Goal: Check status: Check status

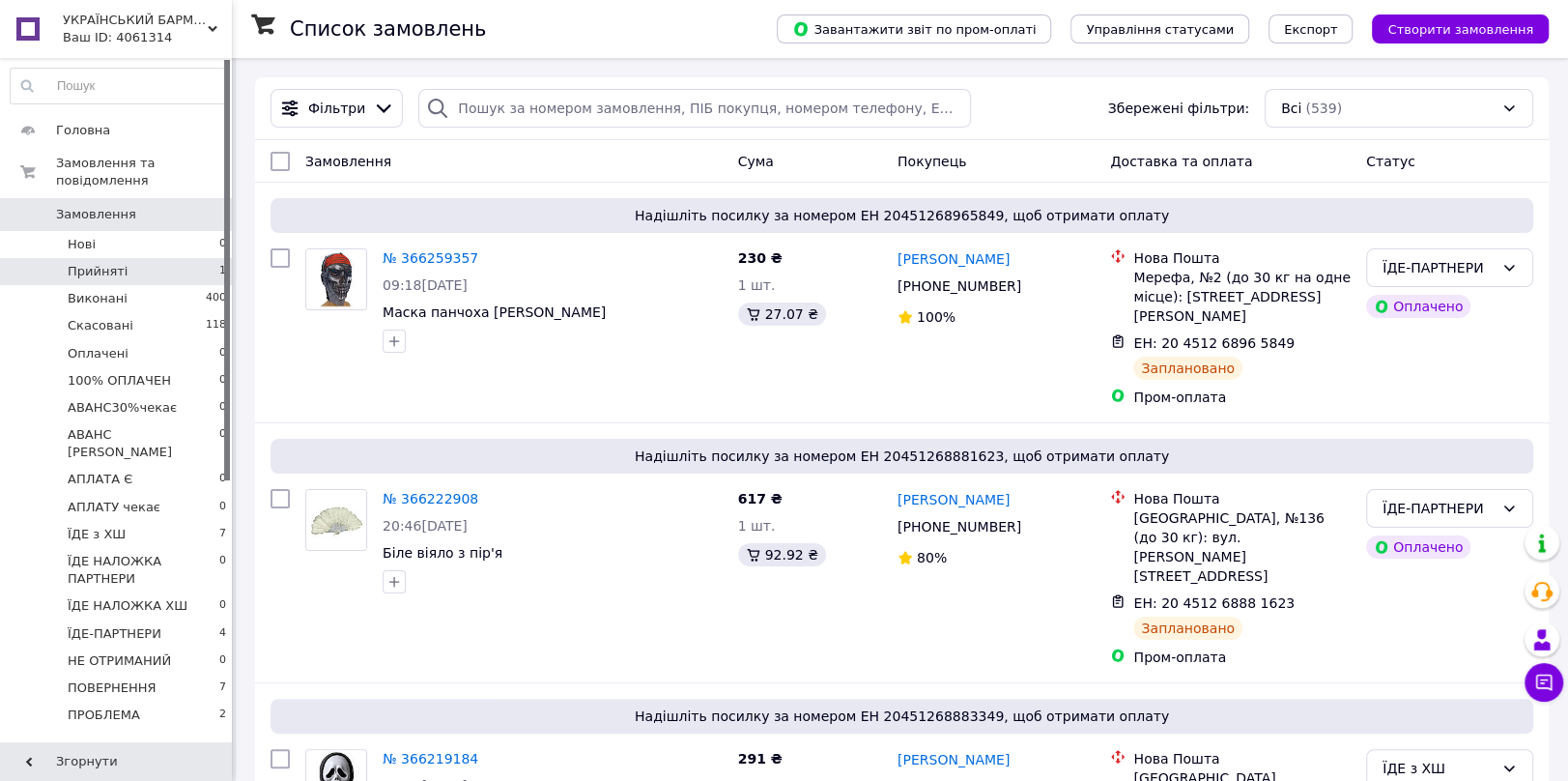
click at [78, 262] on span "Прийняті" at bounding box center [98, 270] width 60 height 17
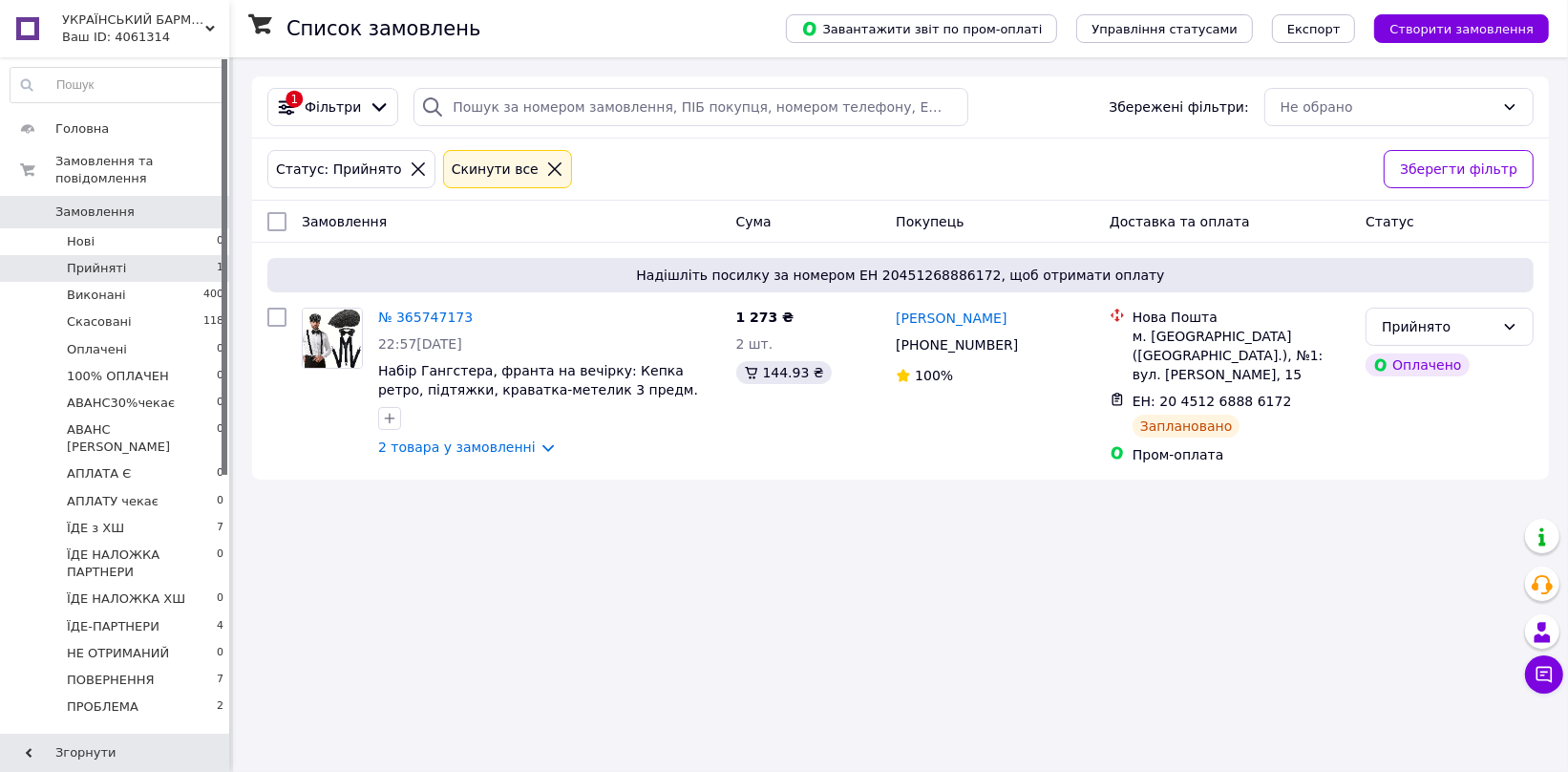
click at [548, 168] on icon at bounding box center [555, 170] width 14 height 14
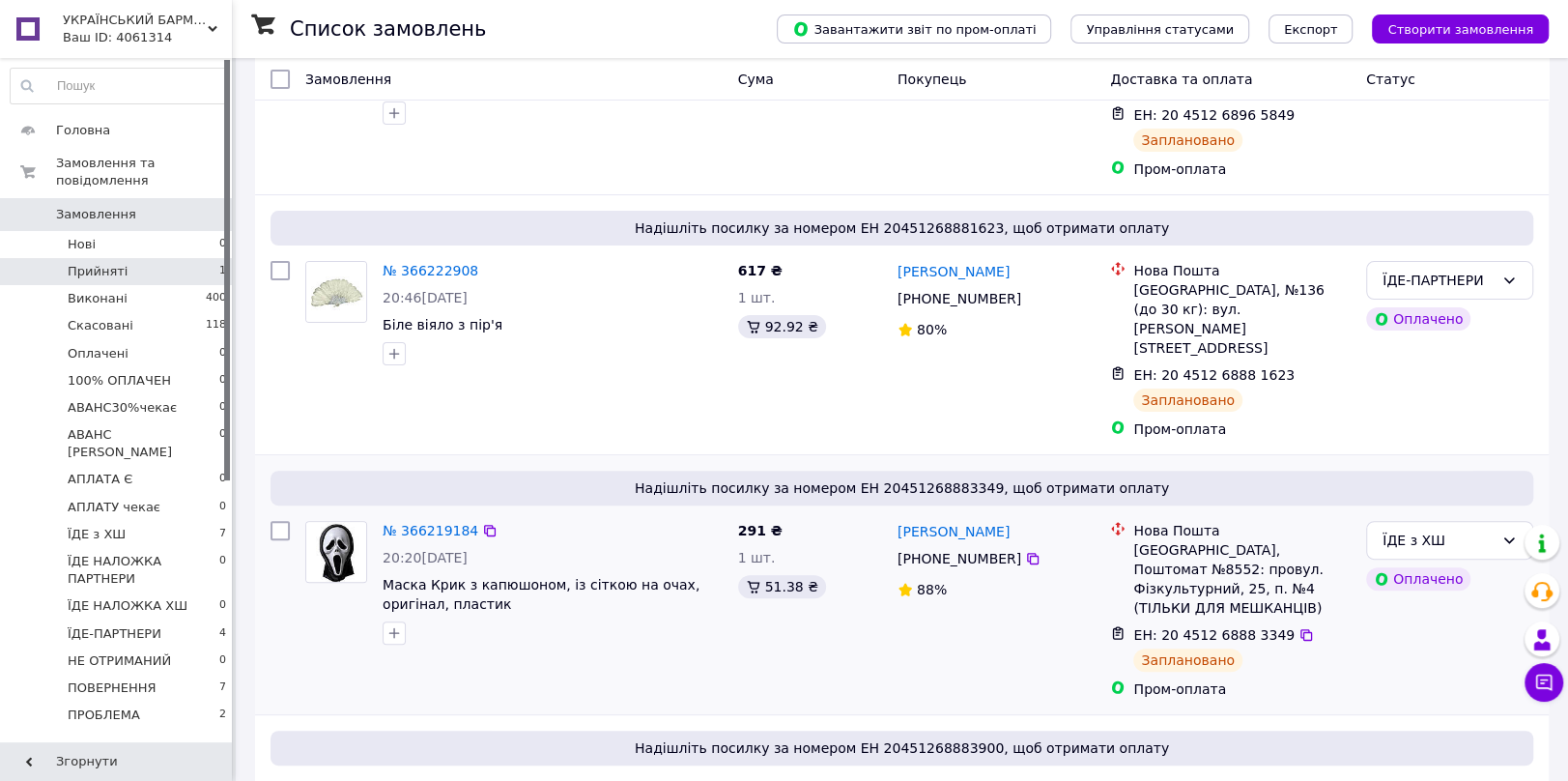
scroll to position [429, 0]
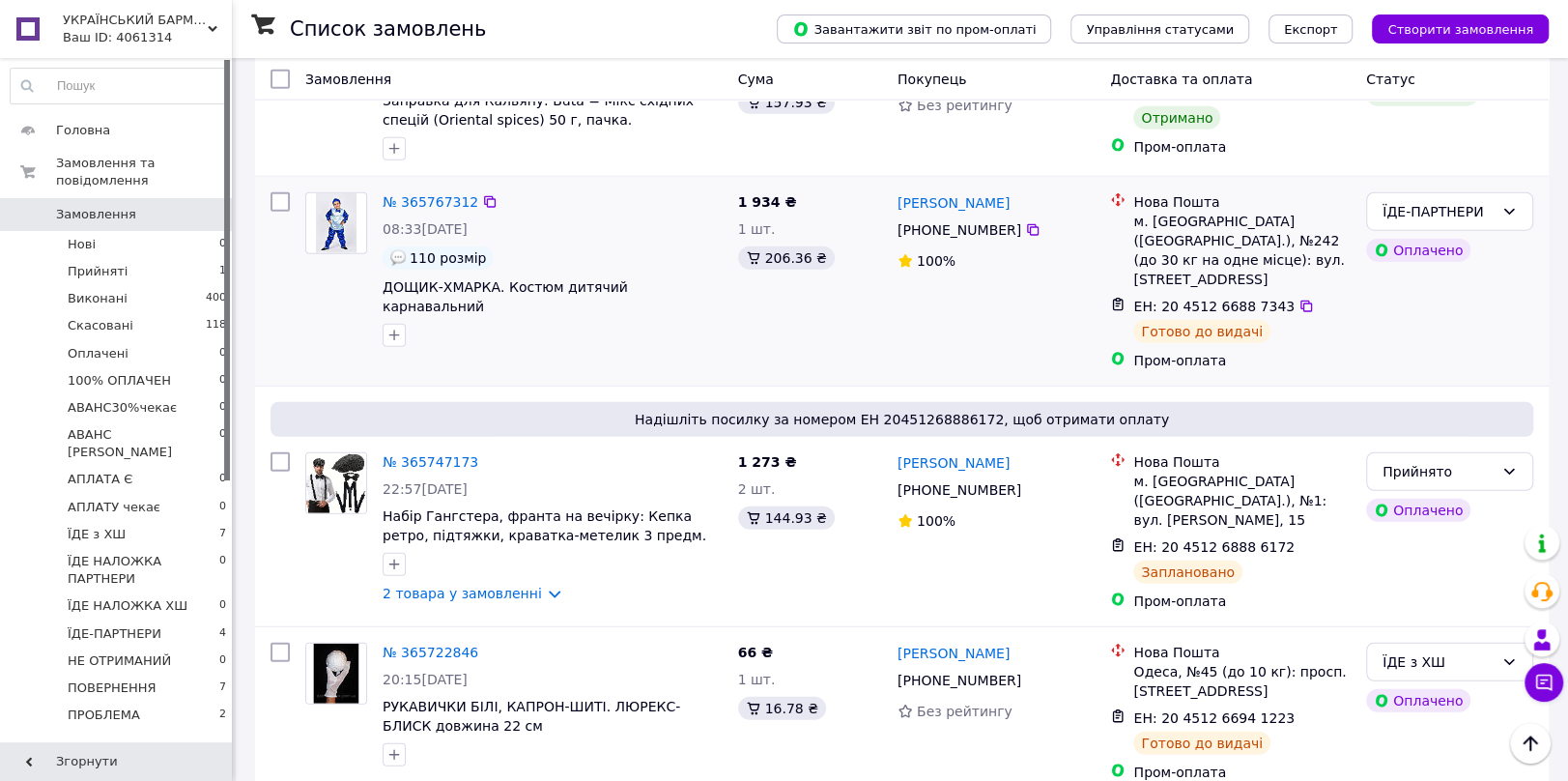
scroll to position [3413, 0]
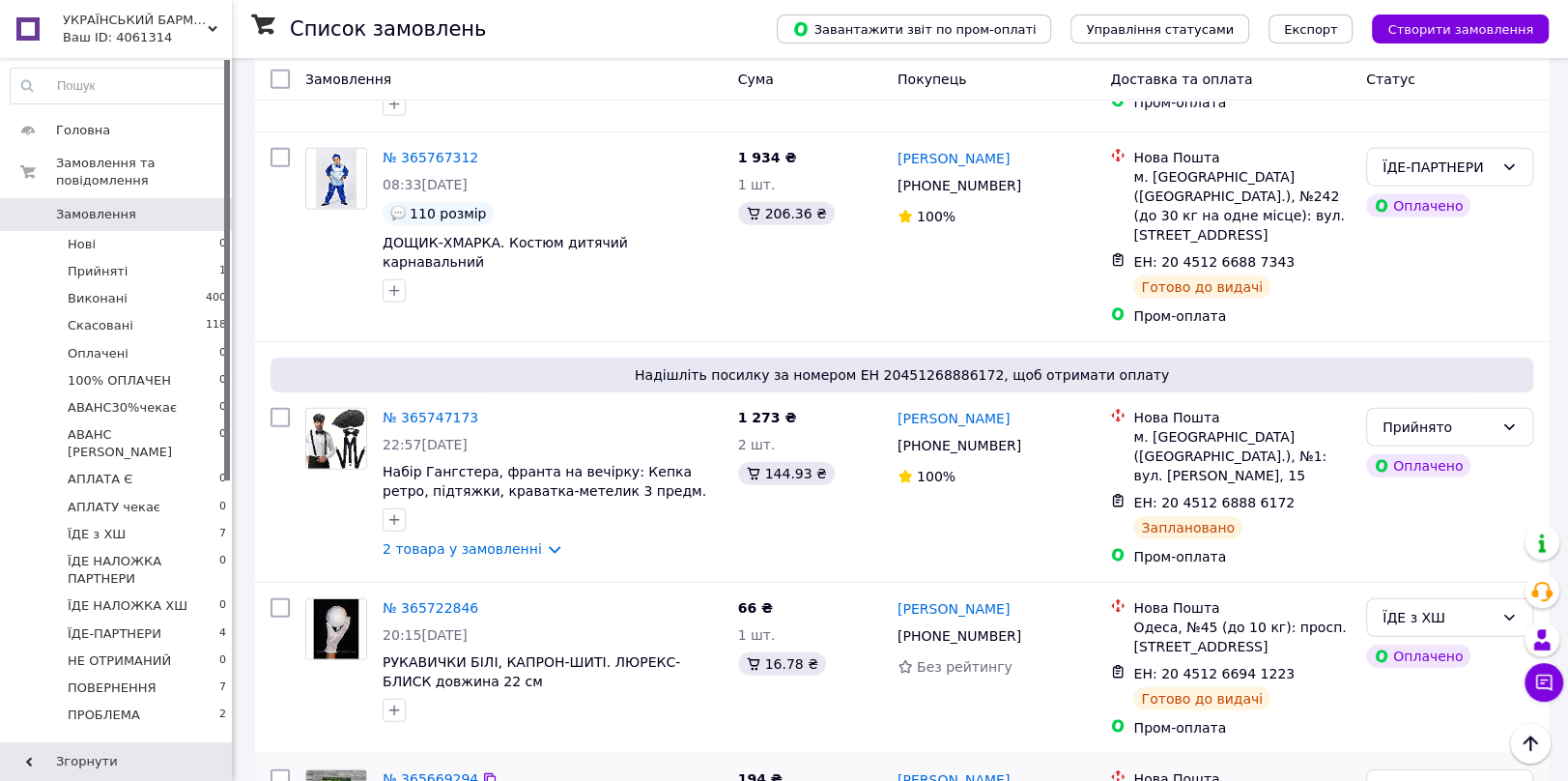
click at [429, 771] on link "№ 365669294" at bounding box center [431, 778] width 96 height 15
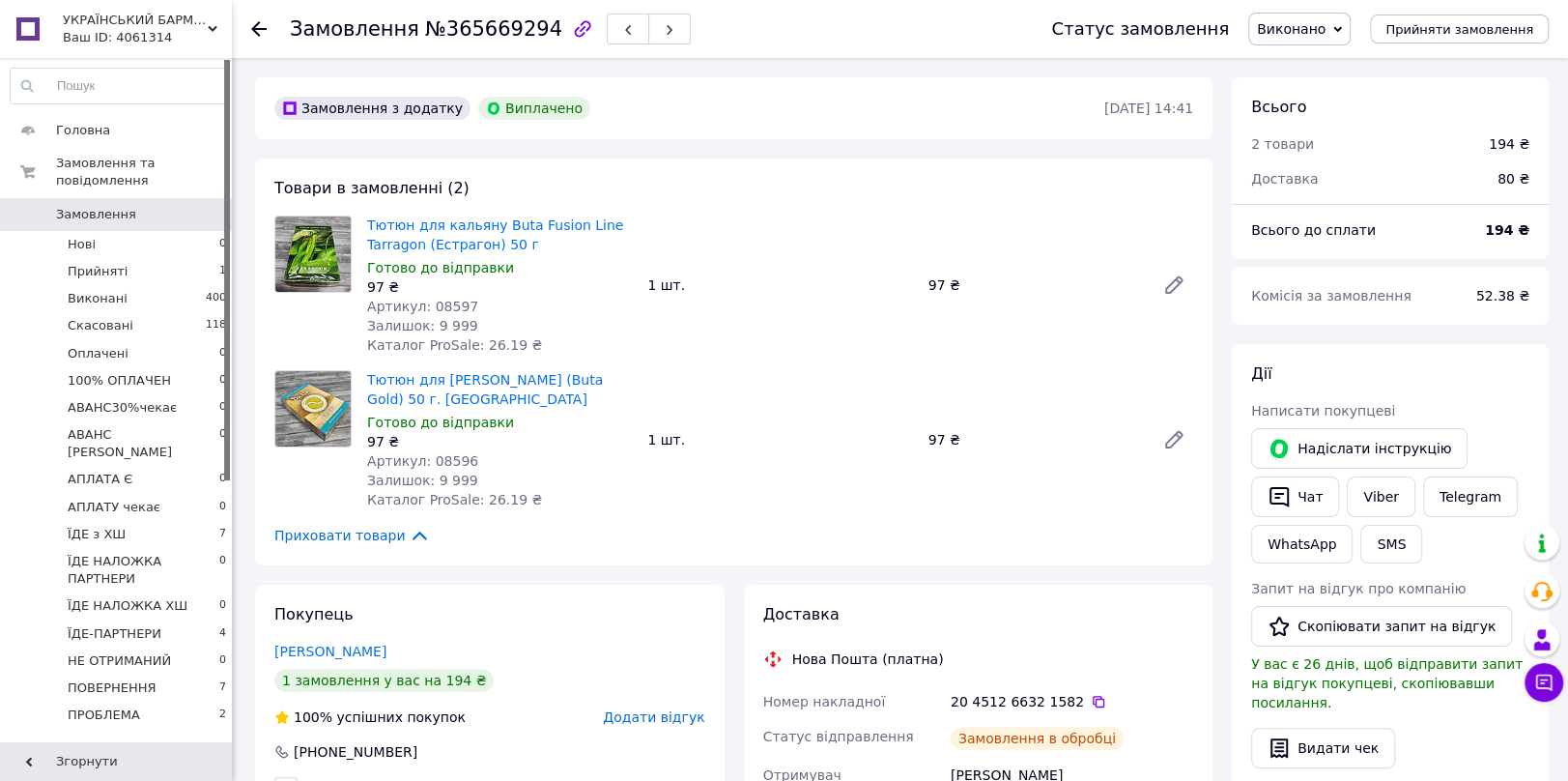
scroll to position [18, 0]
click at [1371, 497] on link "Viber" at bounding box center [1380, 497] width 68 height 41
click at [257, 29] on use at bounding box center [258, 28] width 15 height 15
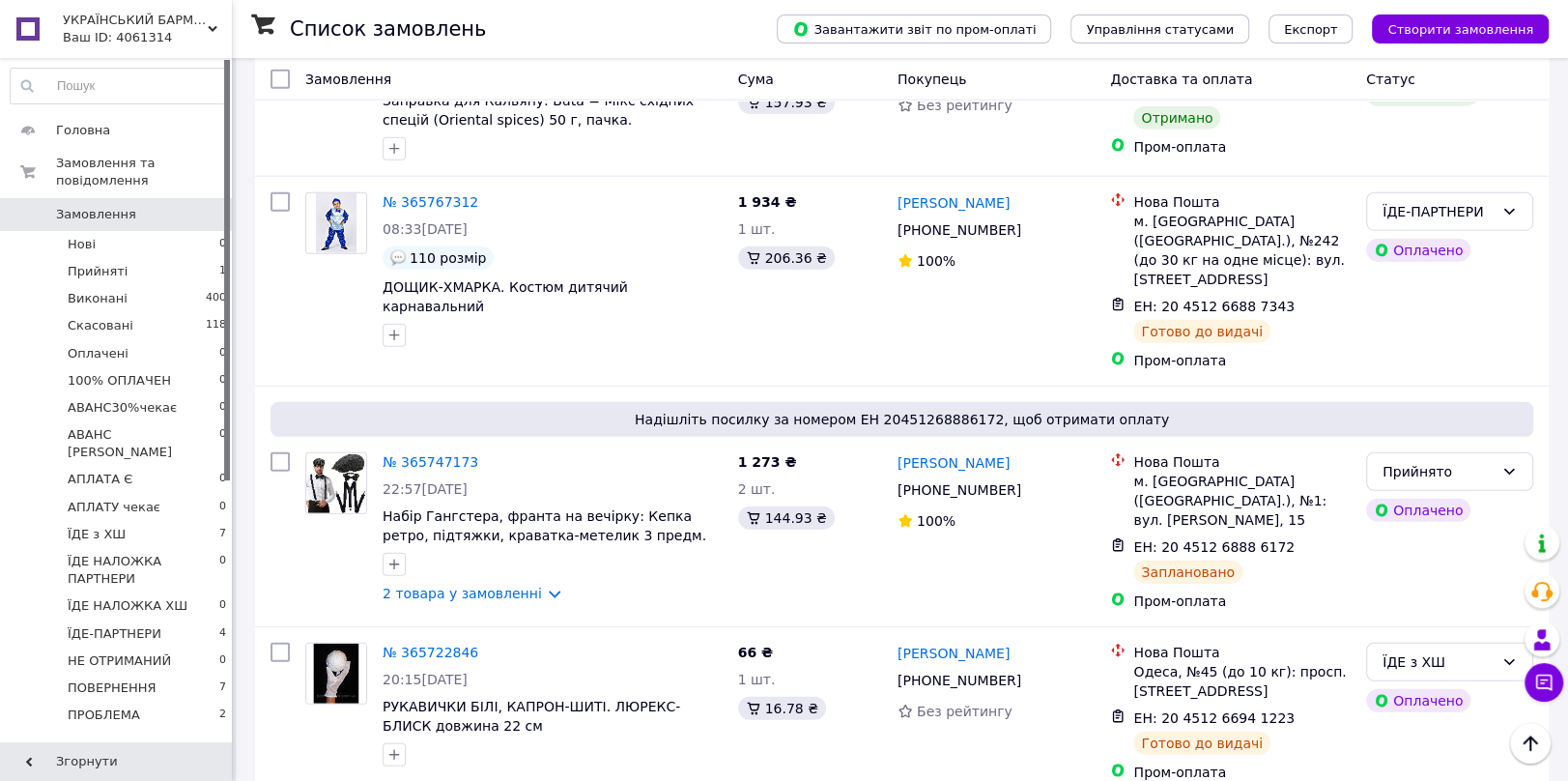
scroll to position [3413, 0]
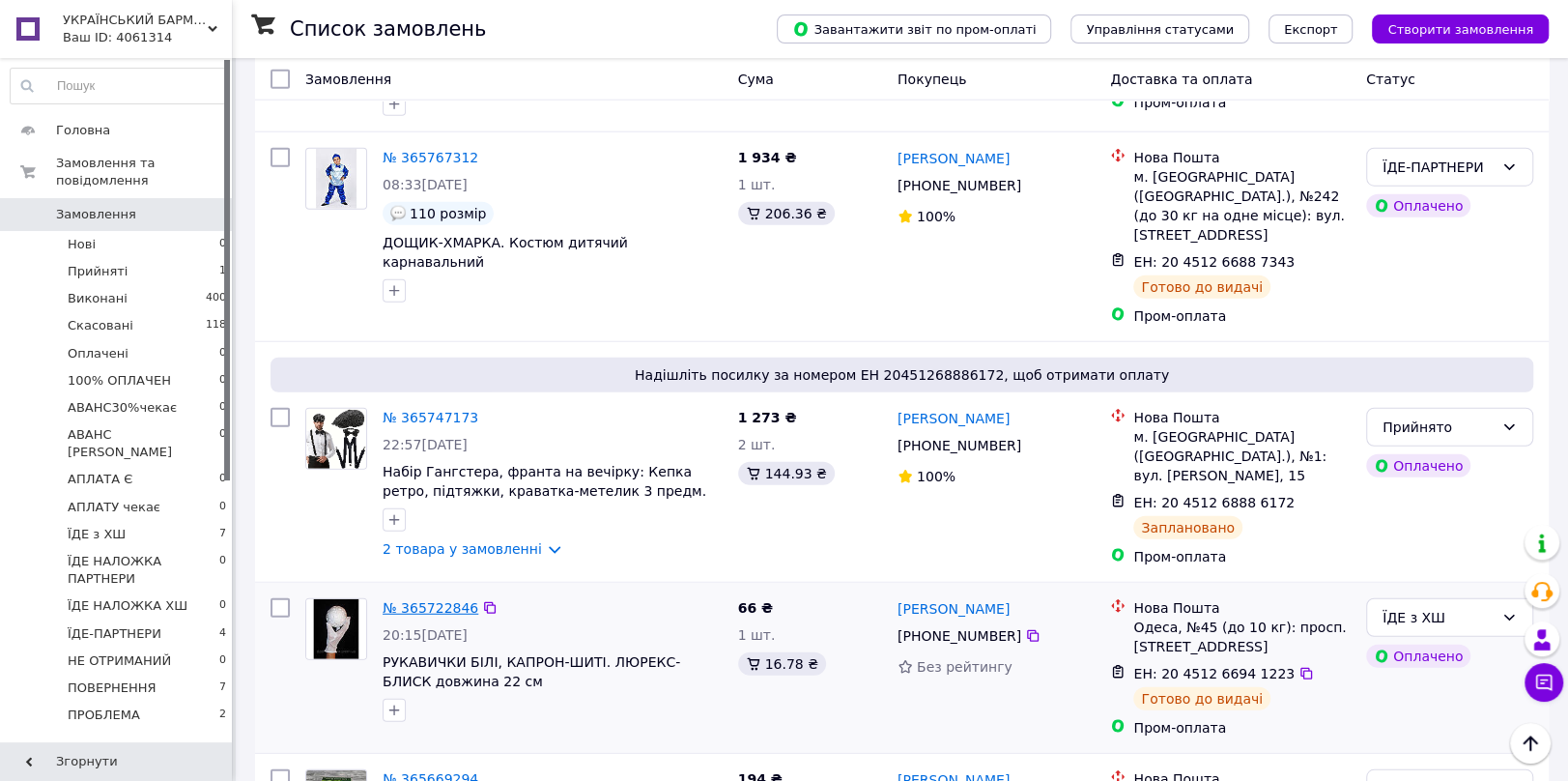
click at [439, 600] on link "№ 365722846" at bounding box center [431, 607] width 96 height 15
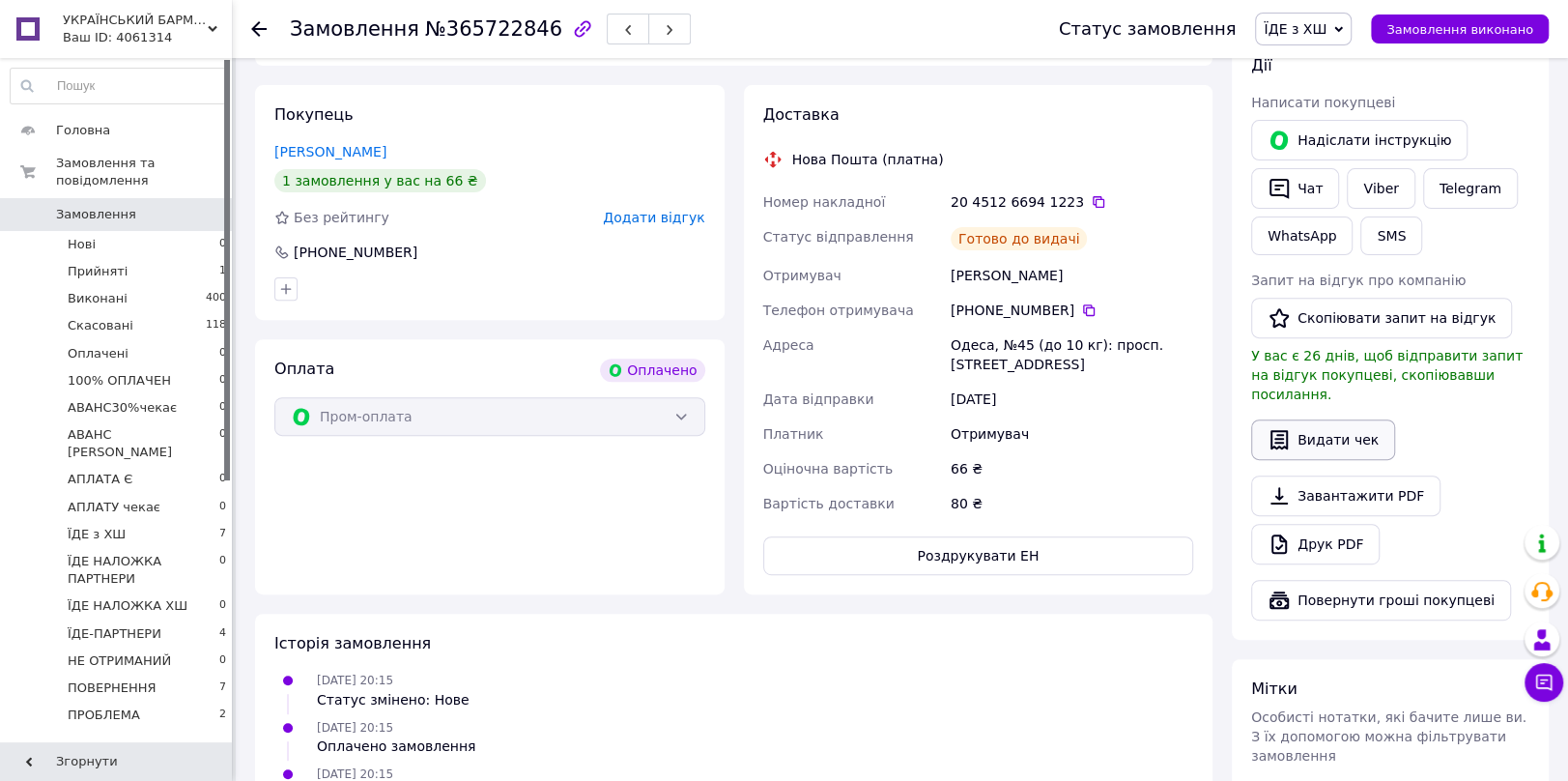
scroll to position [303, 0]
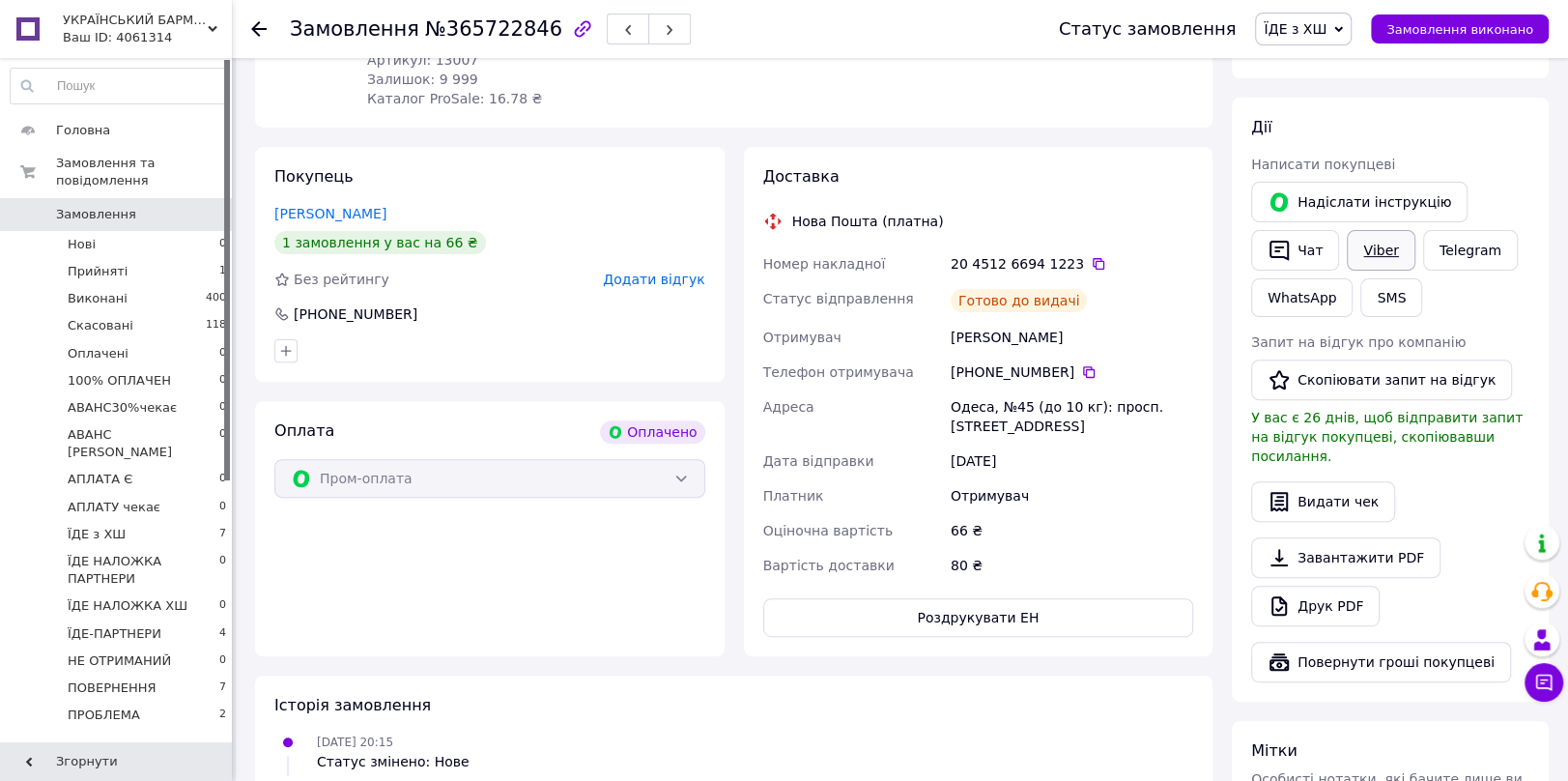
click at [1386, 240] on link "Viber" at bounding box center [1380, 250] width 68 height 41
click at [253, 30] on use at bounding box center [258, 28] width 15 height 15
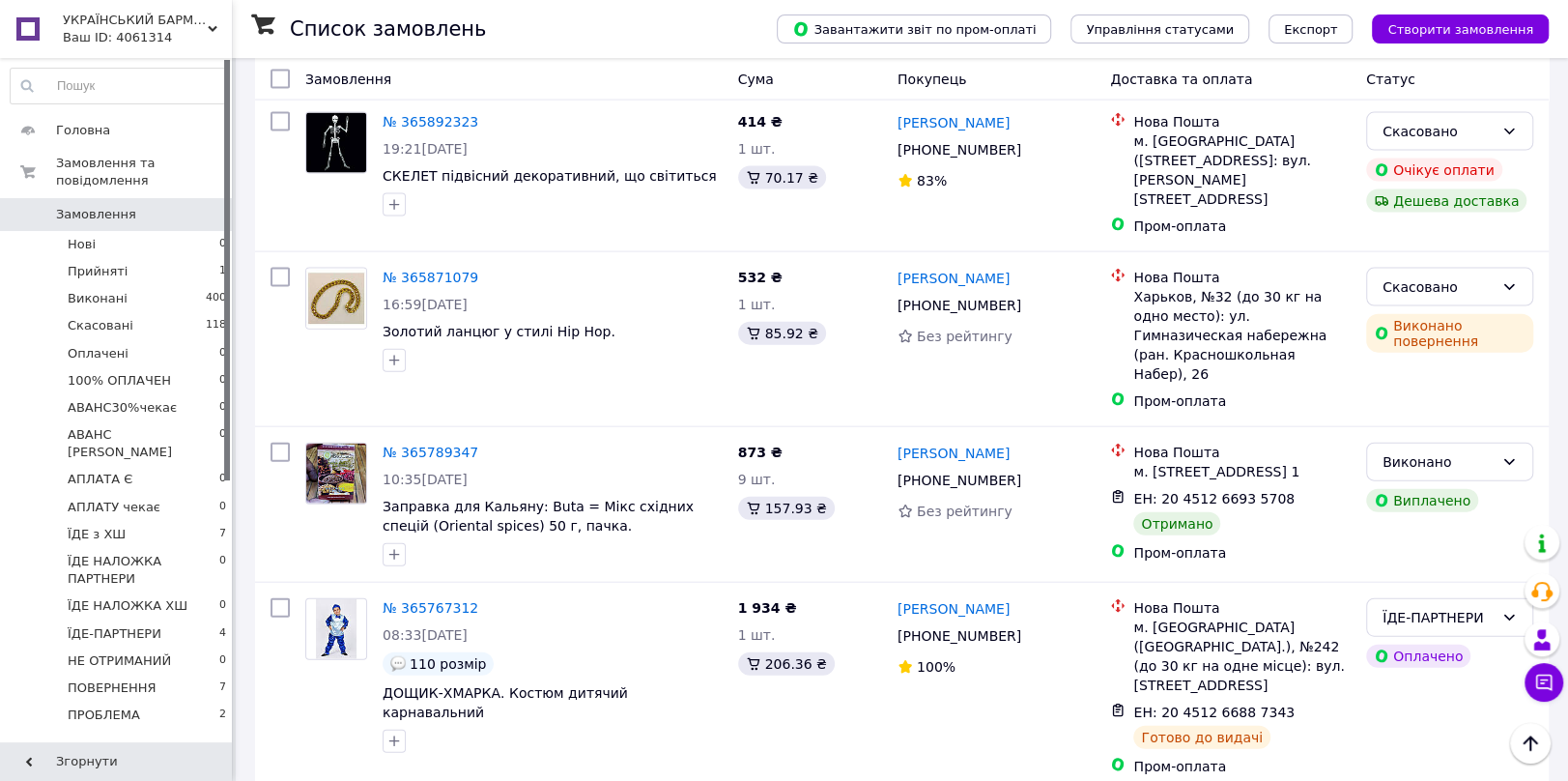
scroll to position [3005, 0]
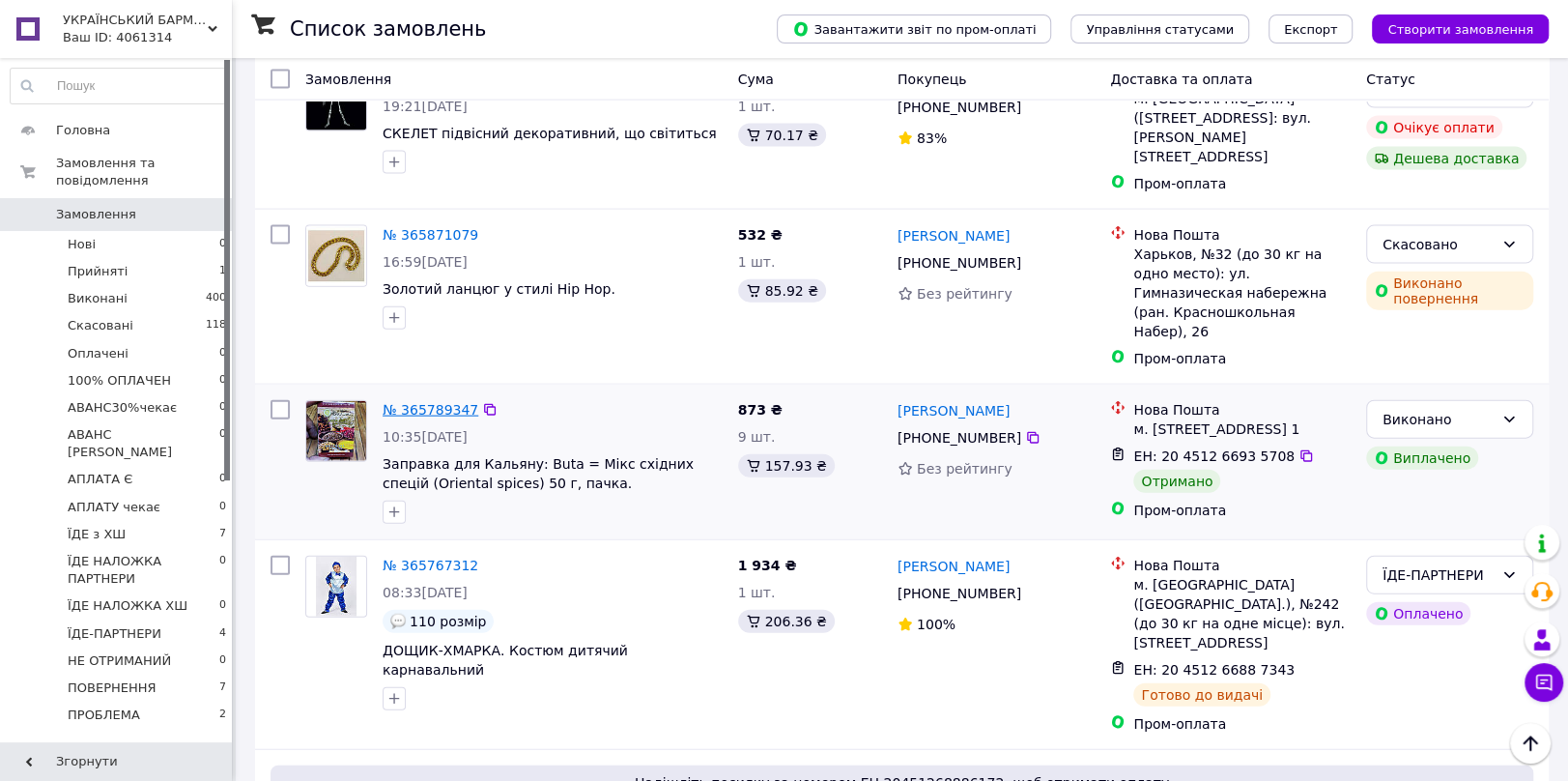
click at [433, 402] on link "№ 365789347" at bounding box center [431, 409] width 96 height 15
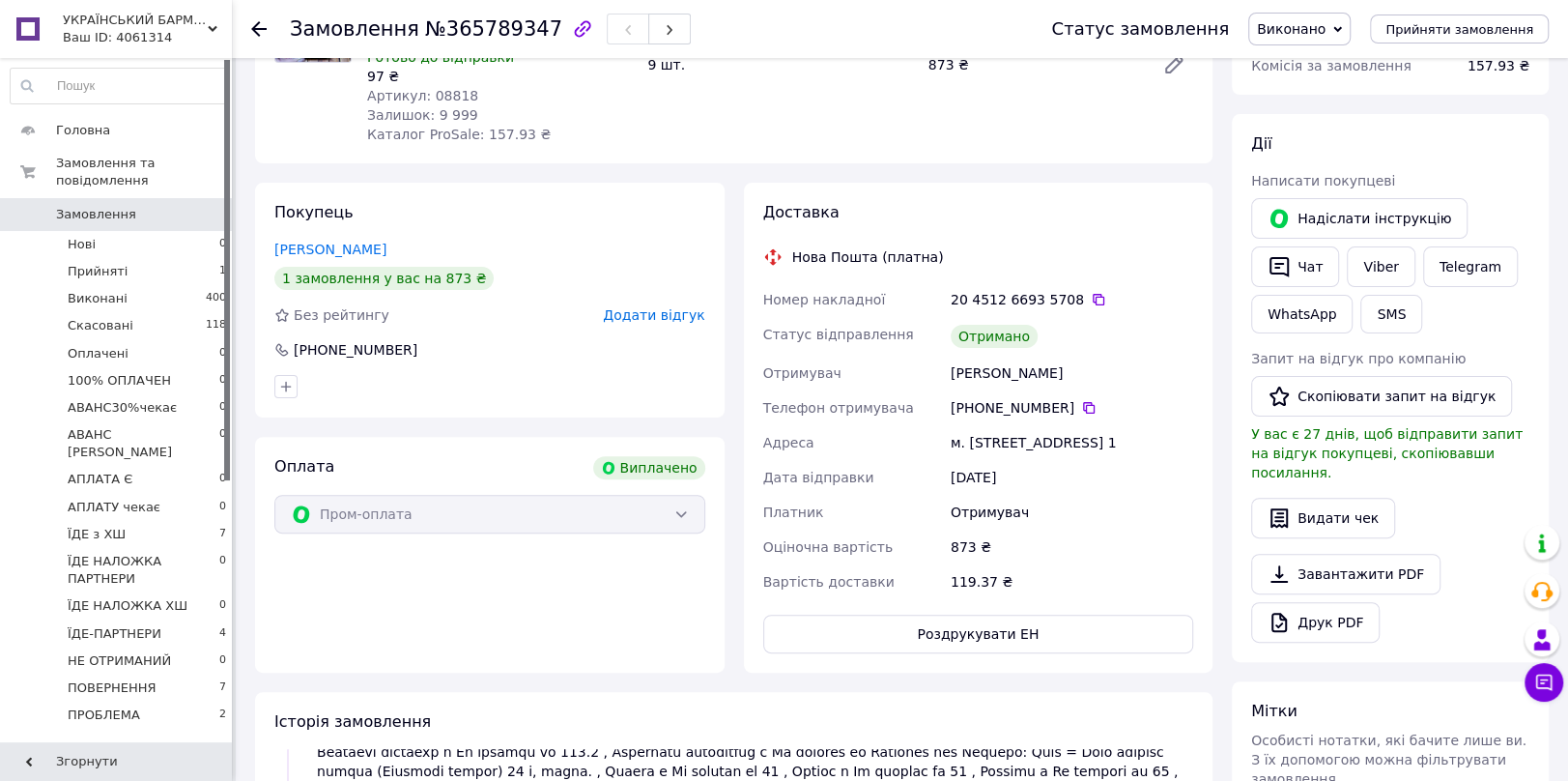
scroll to position [170, 0]
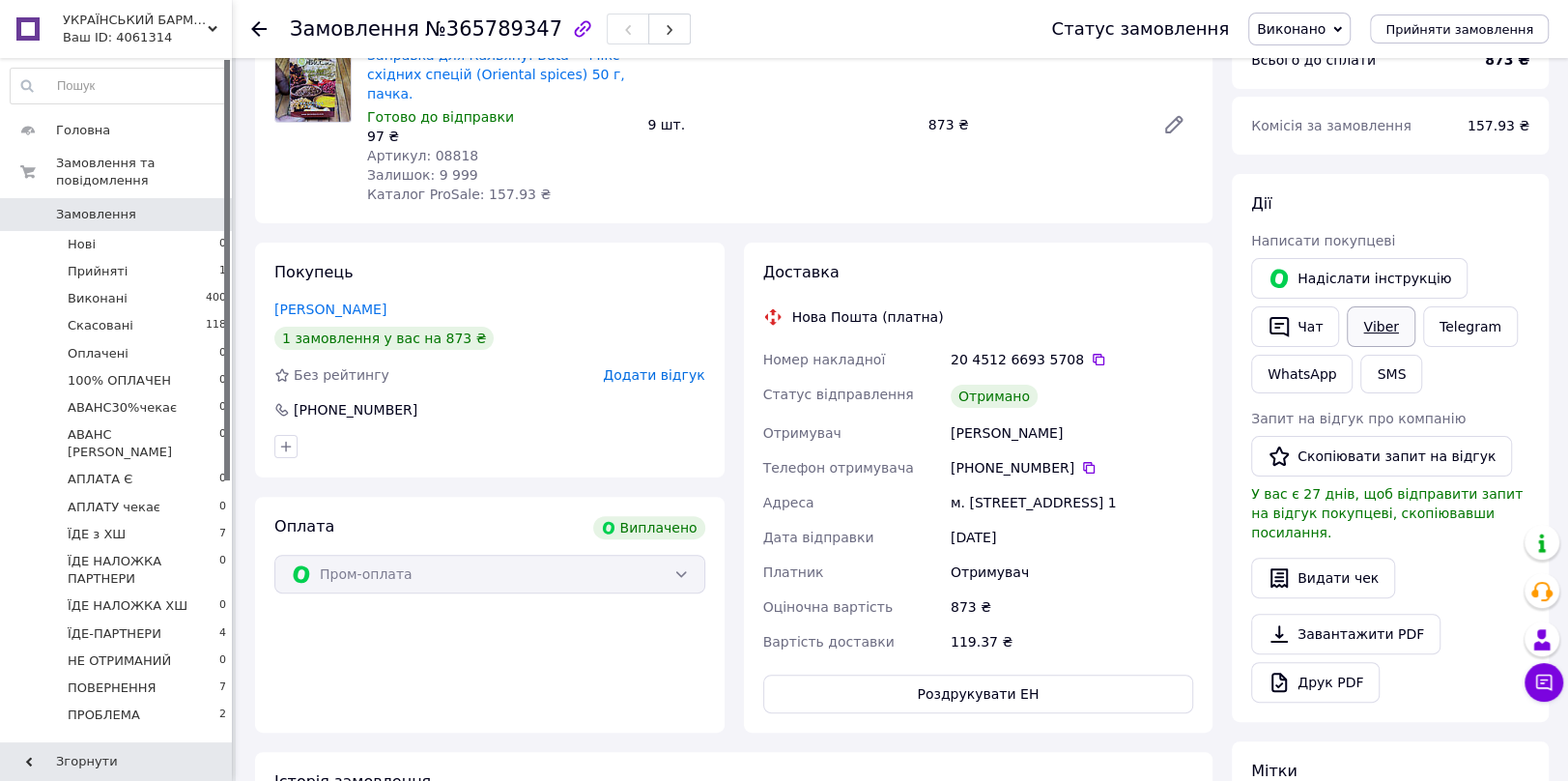
click at [1373, 323] on link "Viber" at bounding box center [1380, 326] width 68 height 41
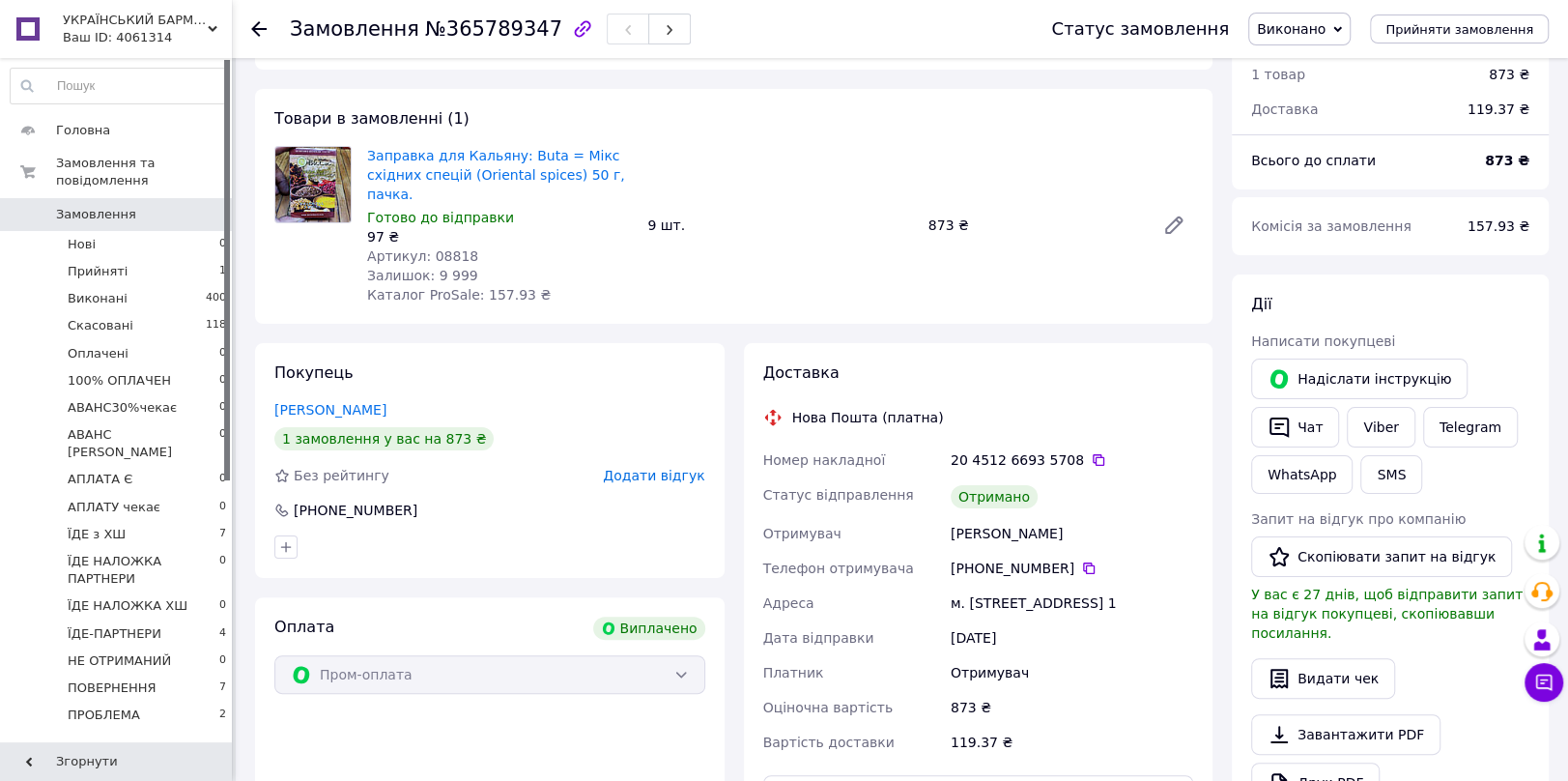
scroll to position [0, 0]
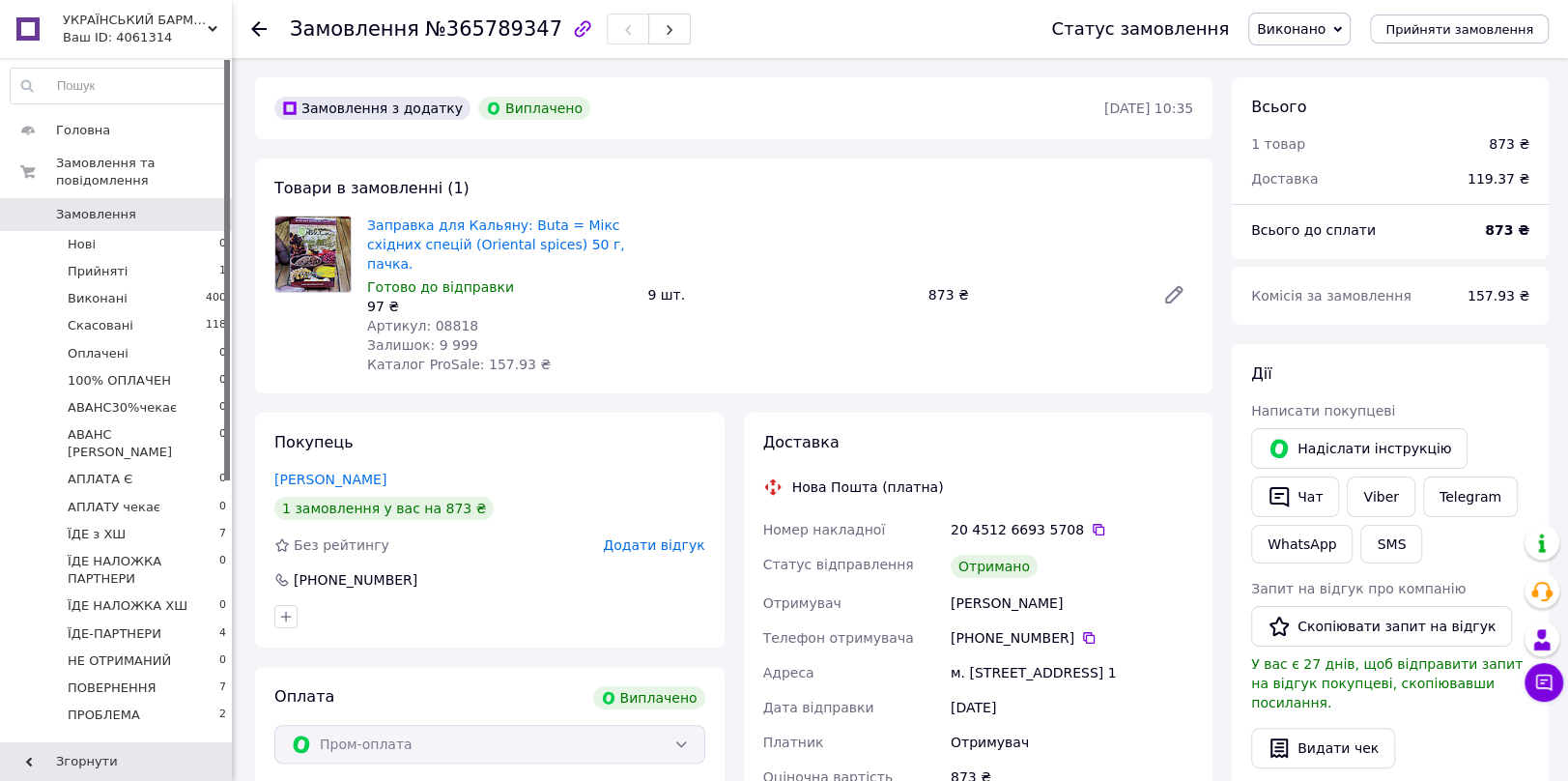
click at [254, 24] on icon at bounding box center [258, 28] width 15 height 15
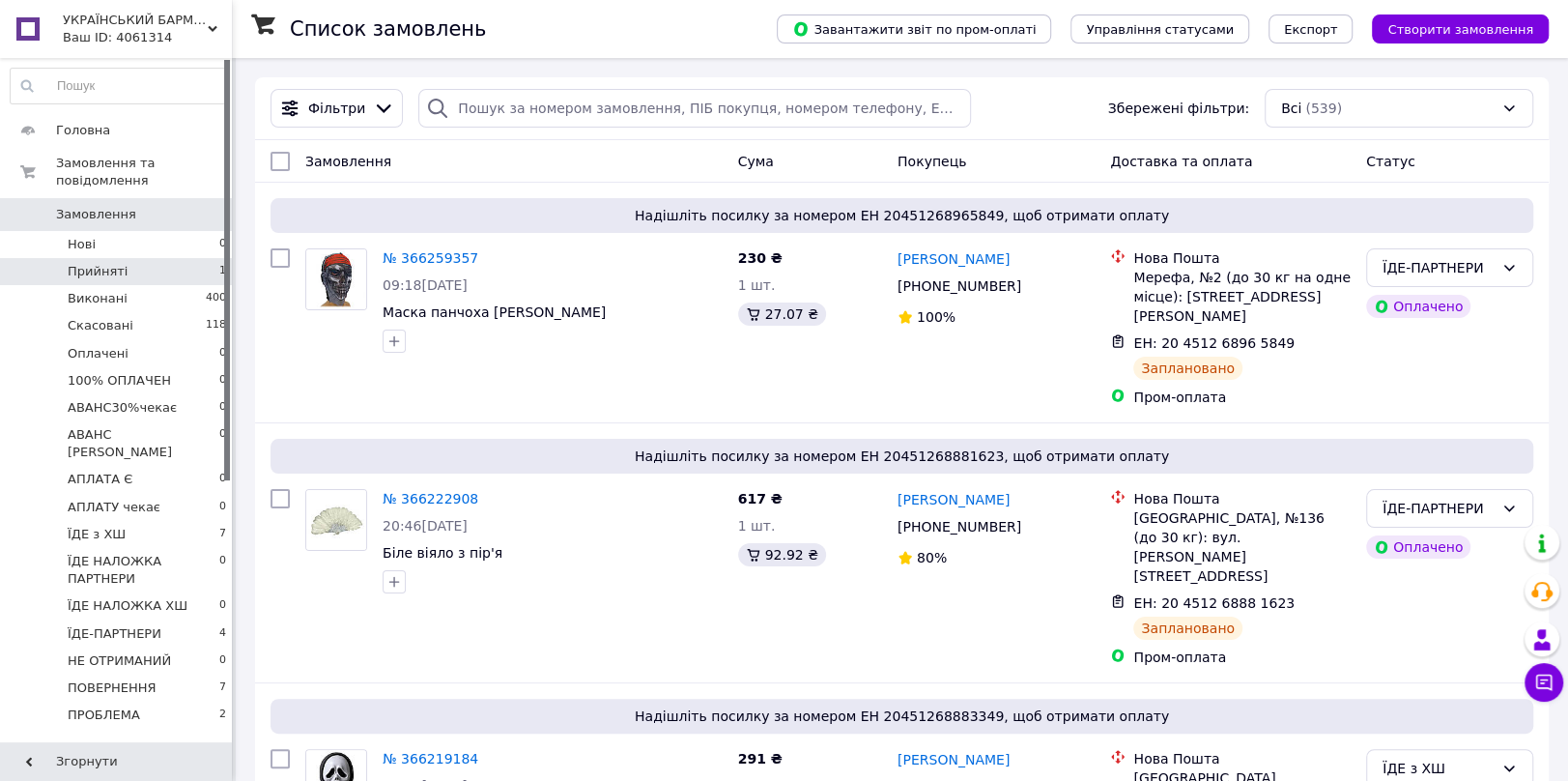
click at [107, 262] on span "Прийняті" at bounding box center [98, 270] width 60 height 17
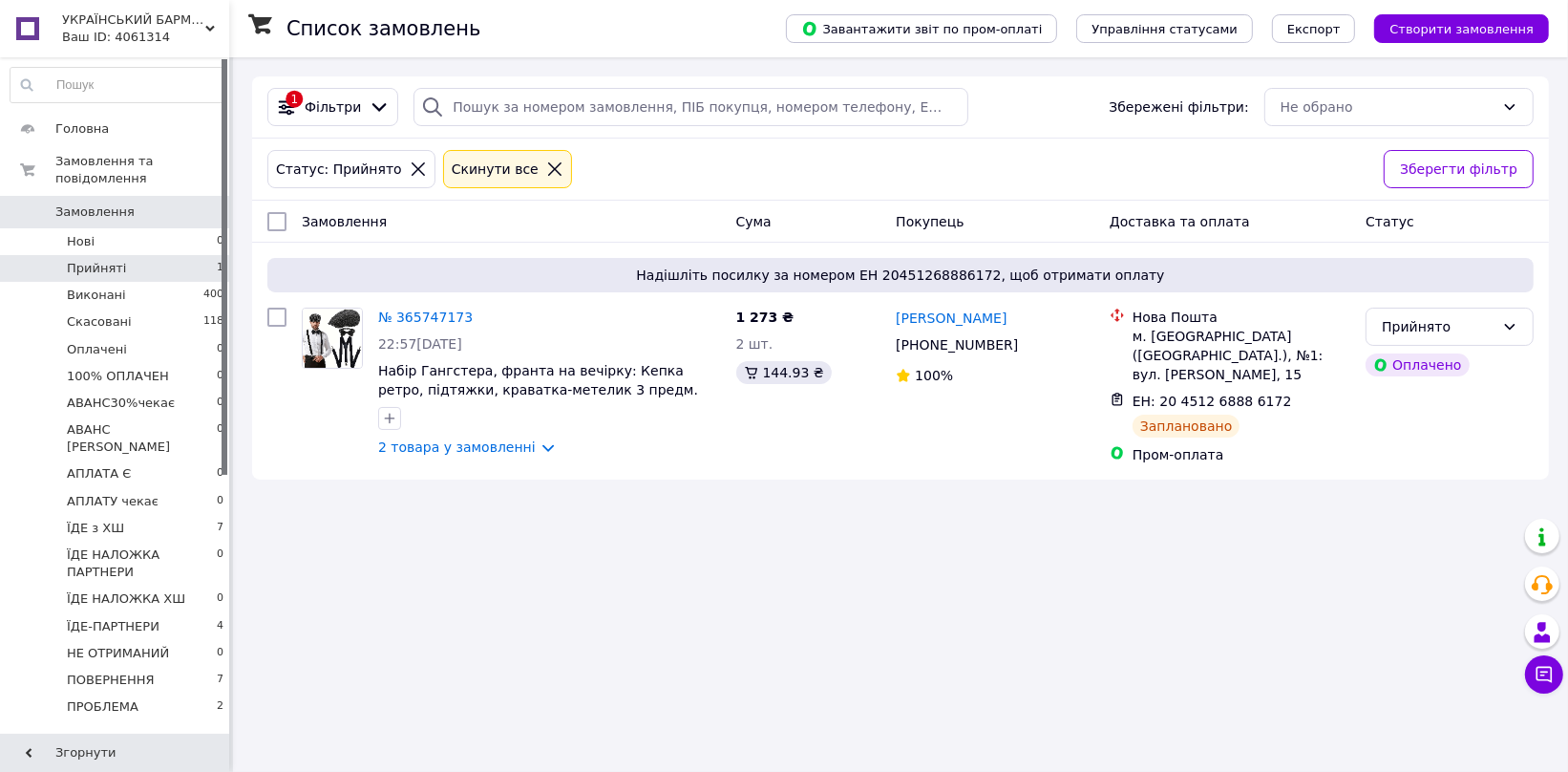
click at [546, 166] on icon at bounding box center [554, 169] width 17 height 17
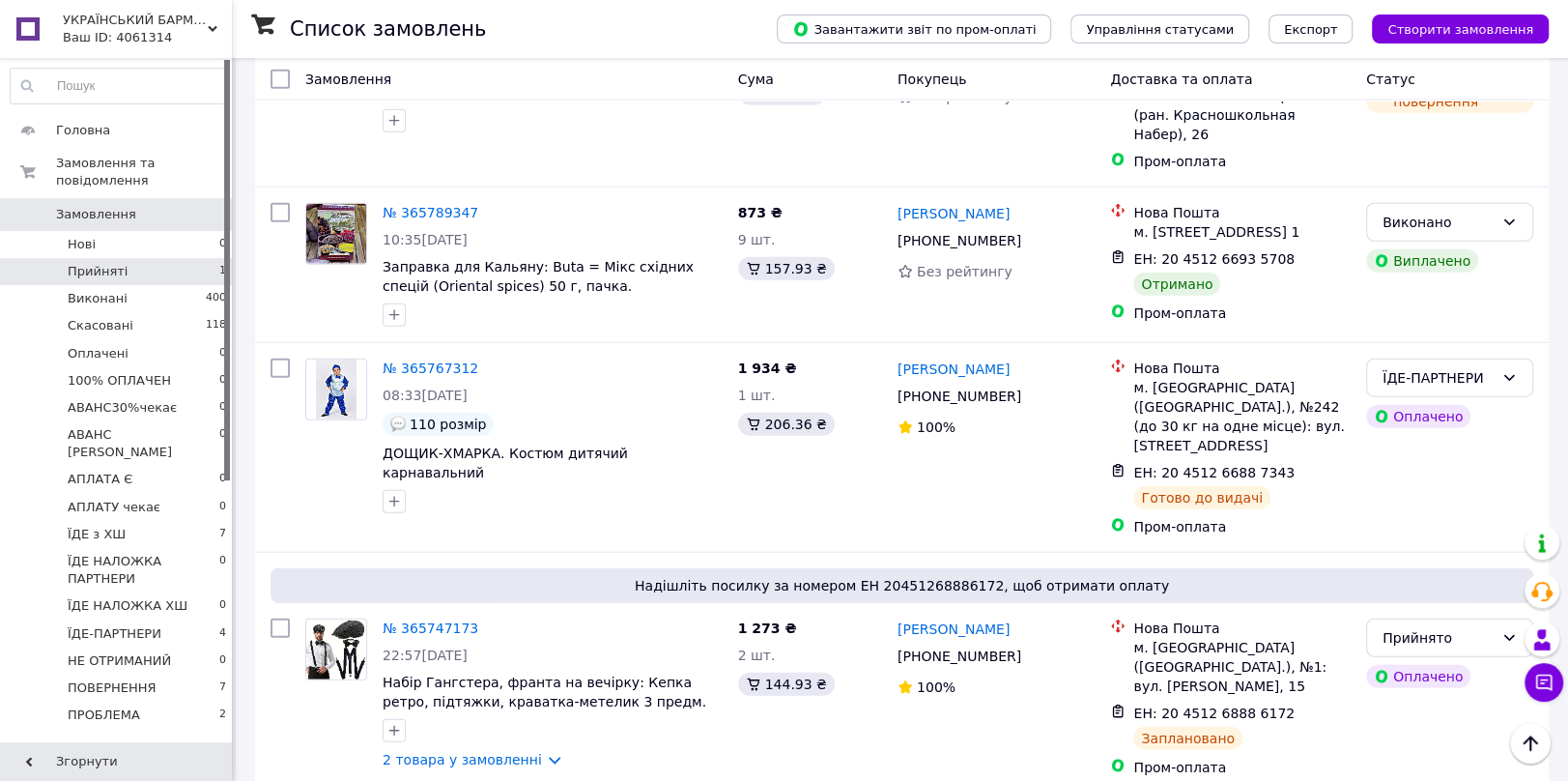
scroll to position [3413, 0]
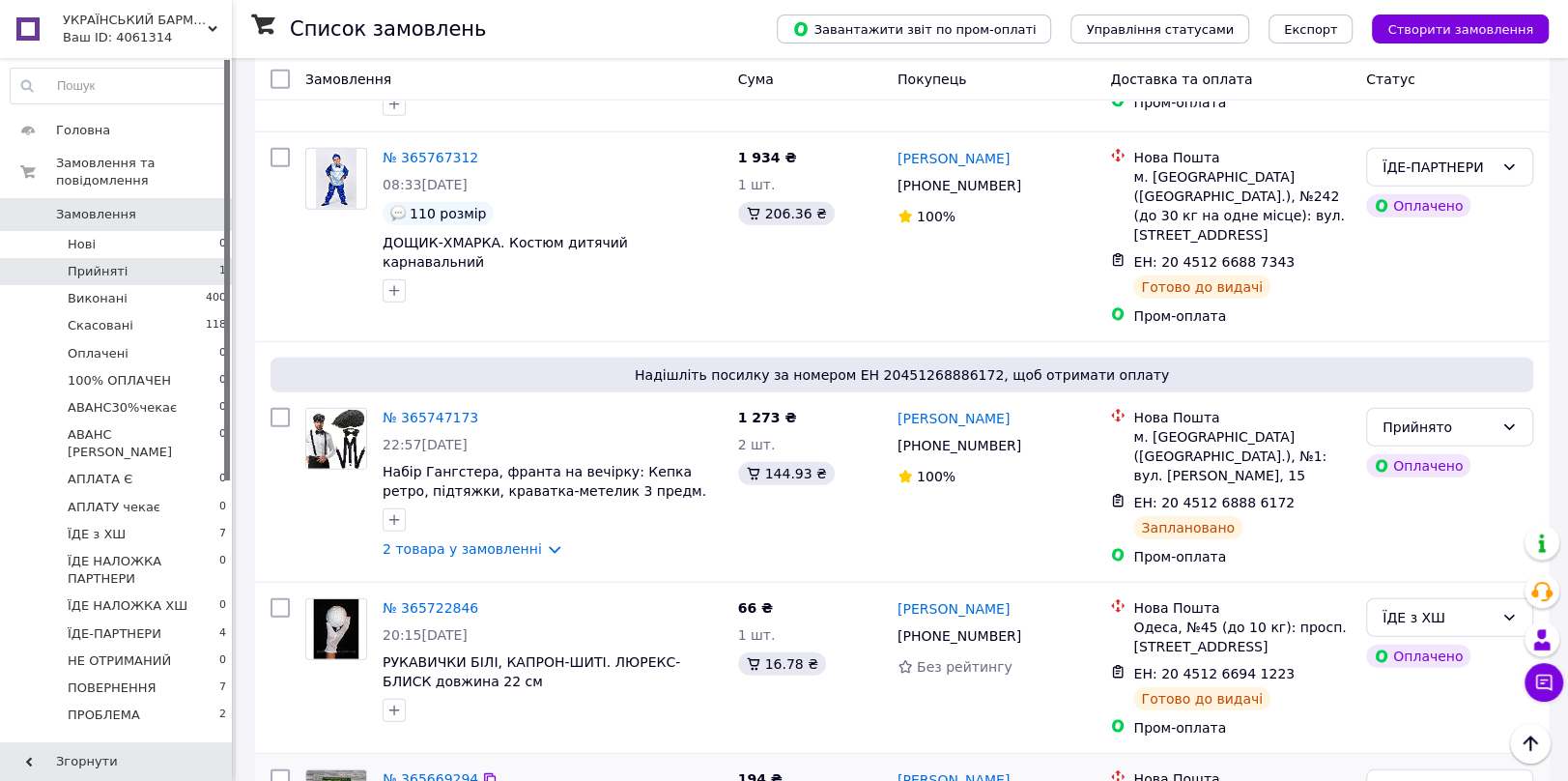
click at [443, 771] on link "№ 365669294" at bounding box center [431, 778] width 96 height 15
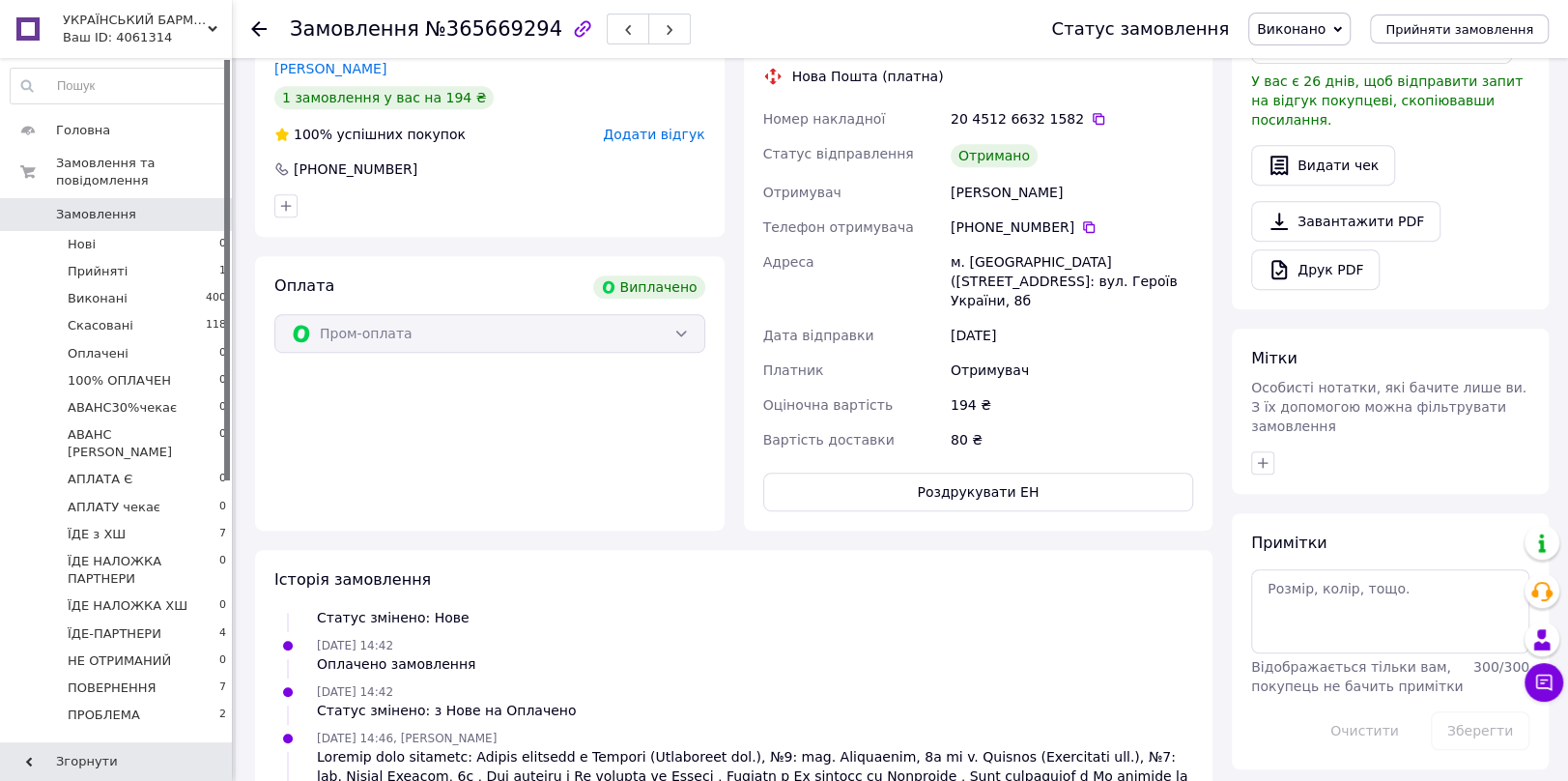
scroll to position [361, 0]
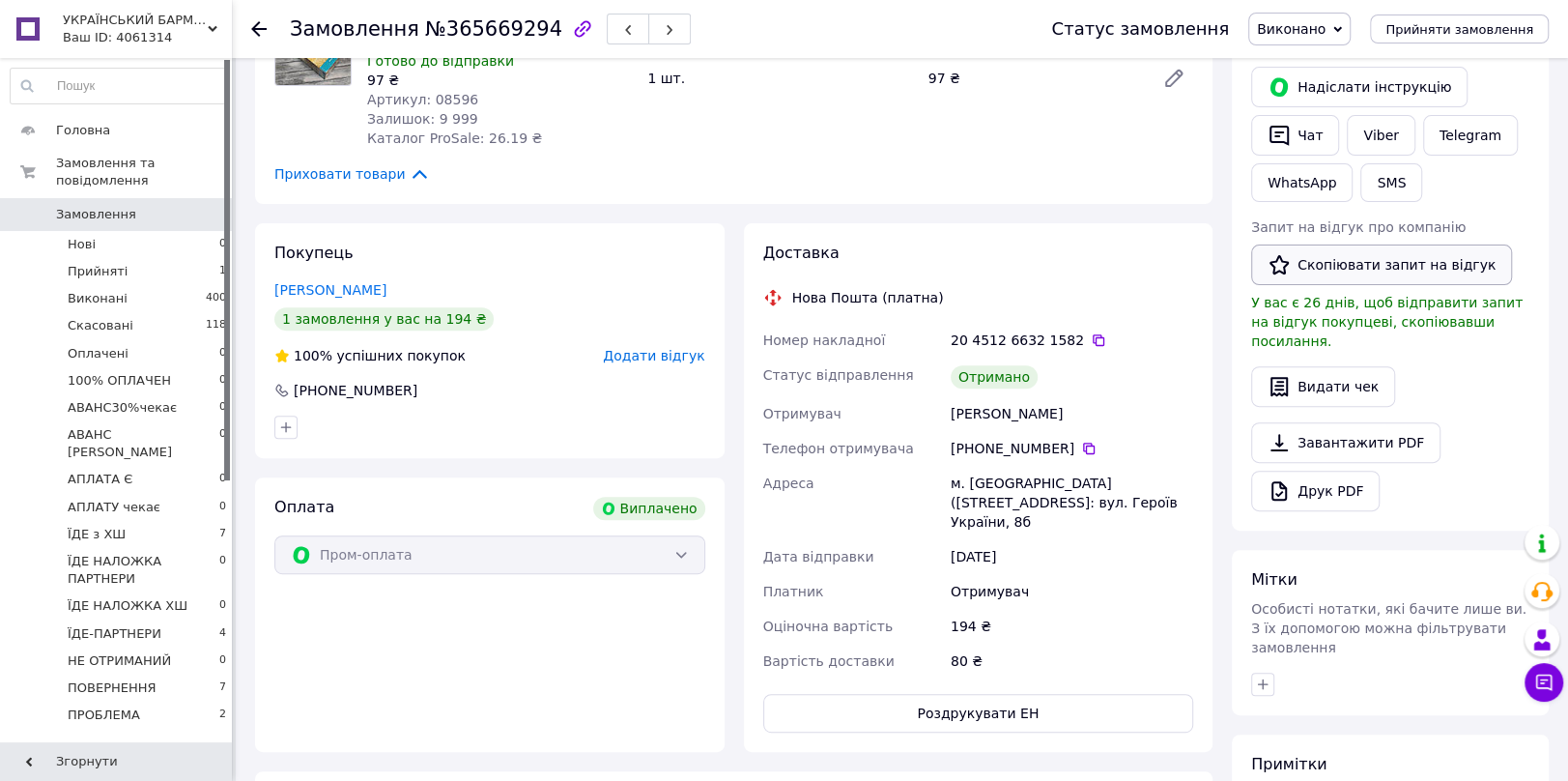
click at [1338, 262] on button "Скопіювати запит на відгук" at bounding box center [1382, 264] width 261 height 41
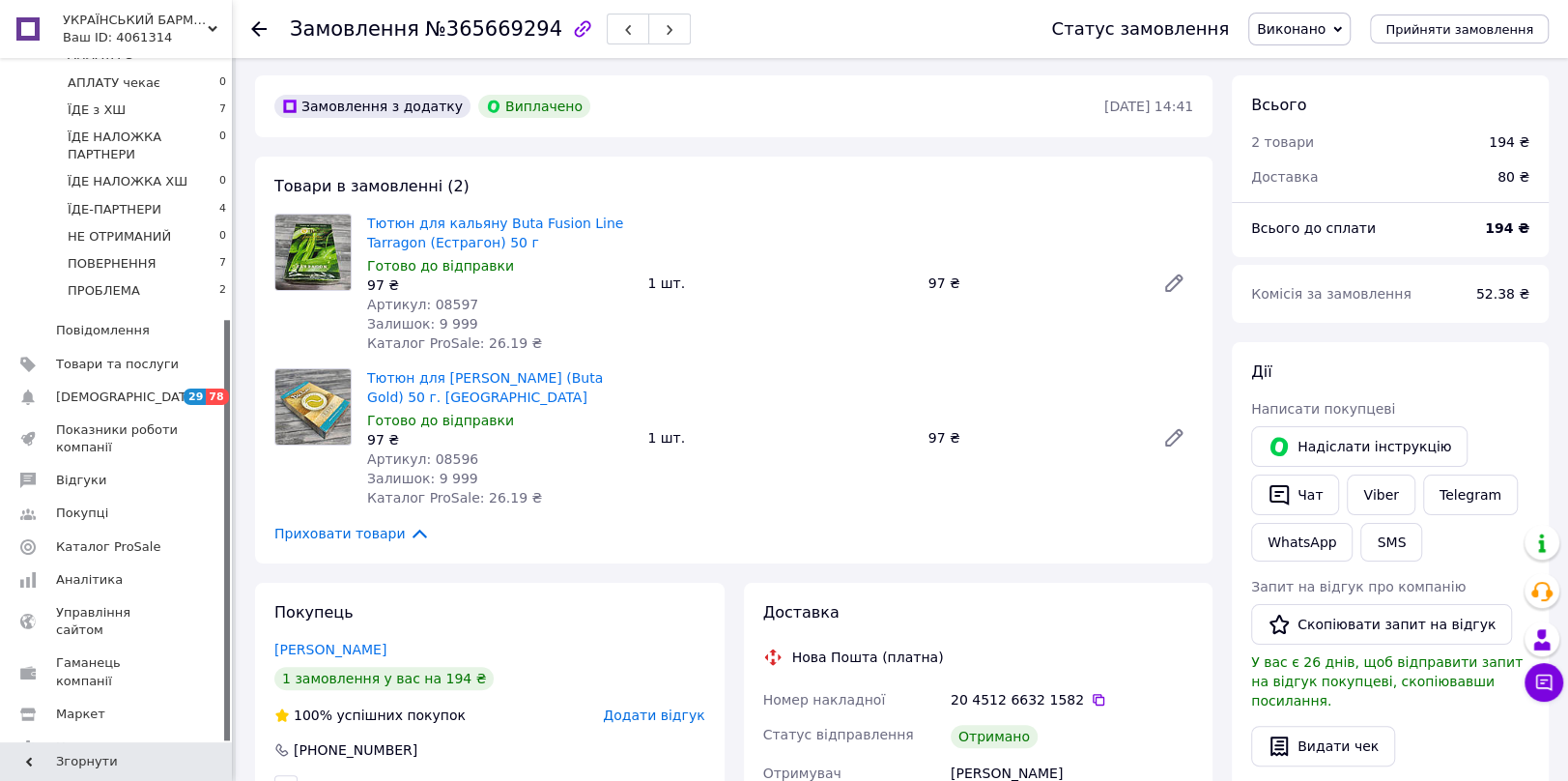
scroll to position [0, 0]
click at [251, 29] on use at bounding box center [258, 28] width 15 height 15
